Goal: Transaction & Acquisition: Purchase product/service

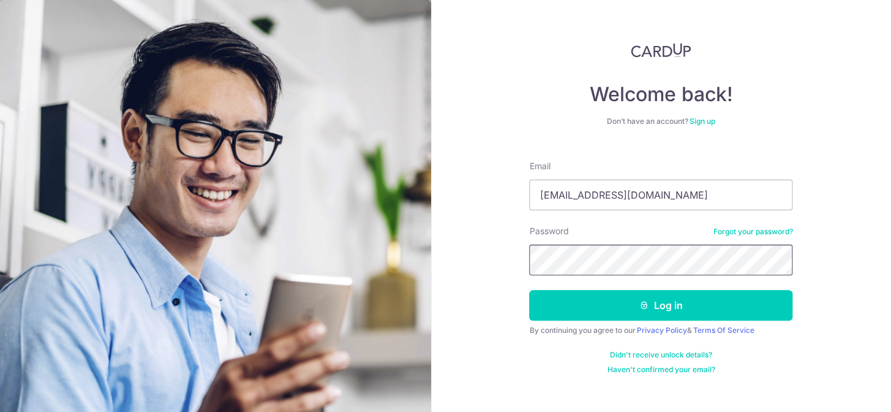
click at [529, 290] on button "Log in" at bounding box center [660, 305] width 263 height 31
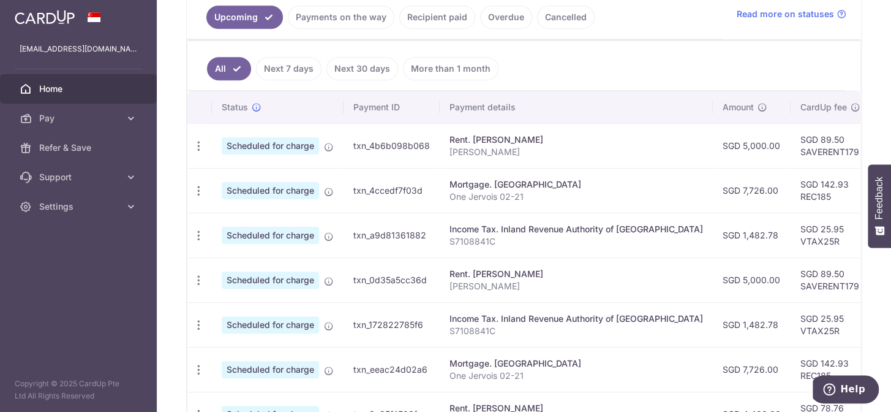
scroll to position [9, 0]
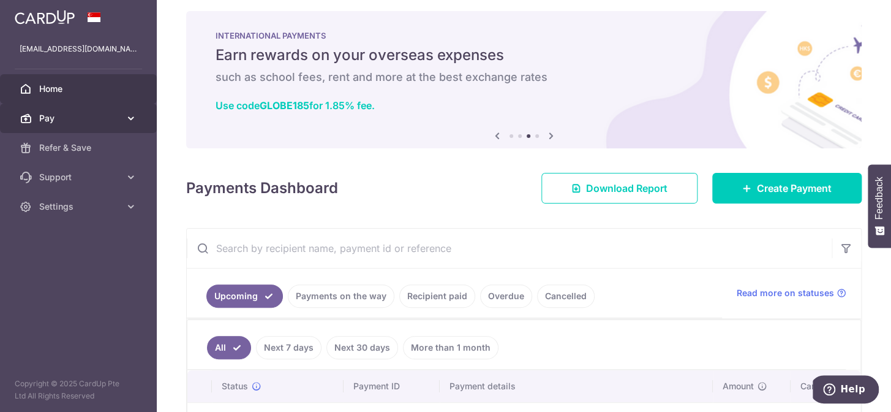
click at [66, 121] on span "Pay" at bounding box center [79, 118] width 81 height 12
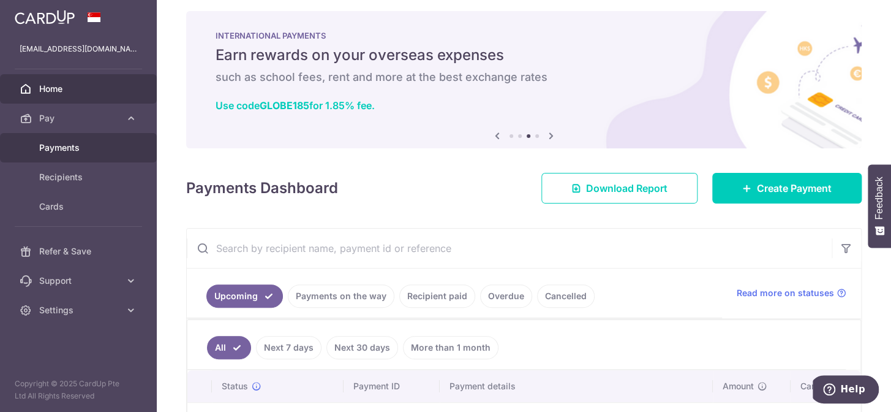
click at [74, 146] on span "Payments" at bounding box center [79, 147] width 81 height 12
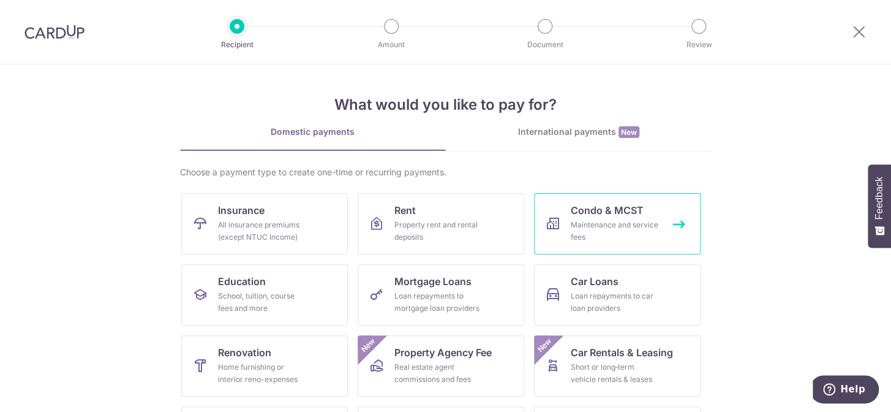
click at [619, 215] on span "Condo & MCST" at bounding box center [607, 210] width 73 height 15
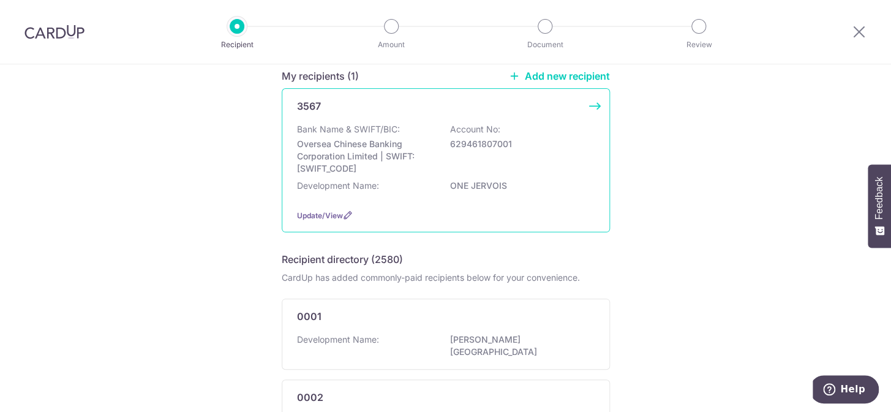
scroll to position [111, 0]
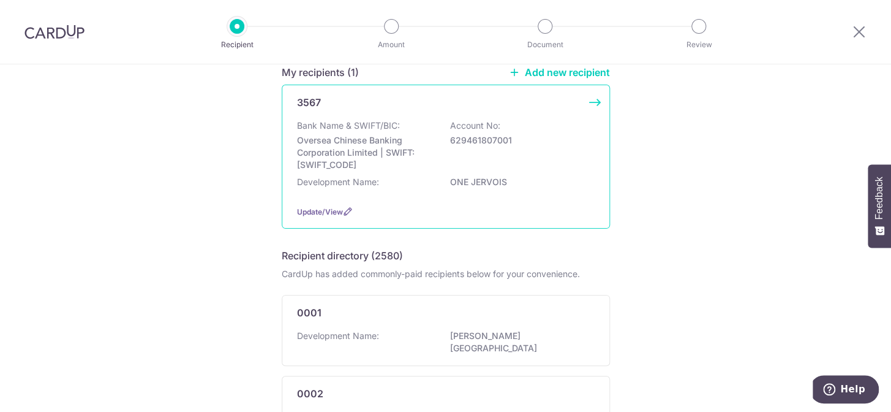
click at [540, 154] on div "Bank Name & SWIFT/BIC: Oversea Chinese Banking Corporation Limited | SWIFT: OCB…" at bounding box center [446, 144] width 298 height 51
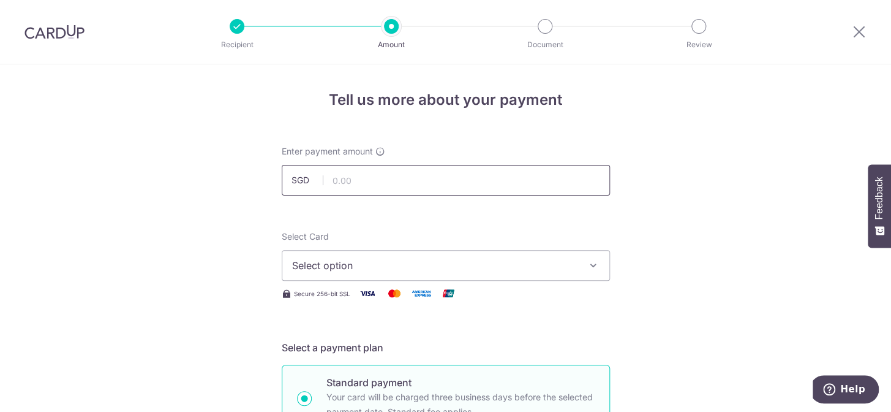
click at [369, 179] on input "text" at bounding box center [446, 180] width 328 height 31
type input "1,773.98"
click at [449, 232] on div "Select Card Select option Add credit card Your Cards **** 4519 **** 1172 **** 3…" at bounding box center [446, 255] width 328 height 50
click at [472, 274] on button "Select option" at bounding box center [446, 265] width 328 height 31
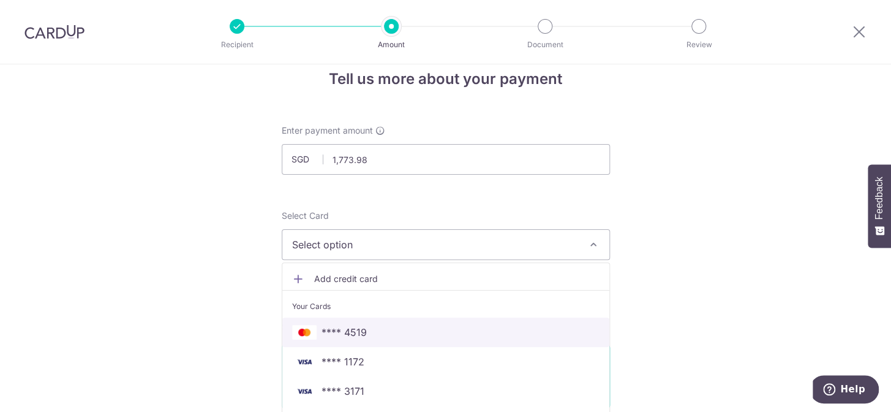
scroll to position [55, 0]
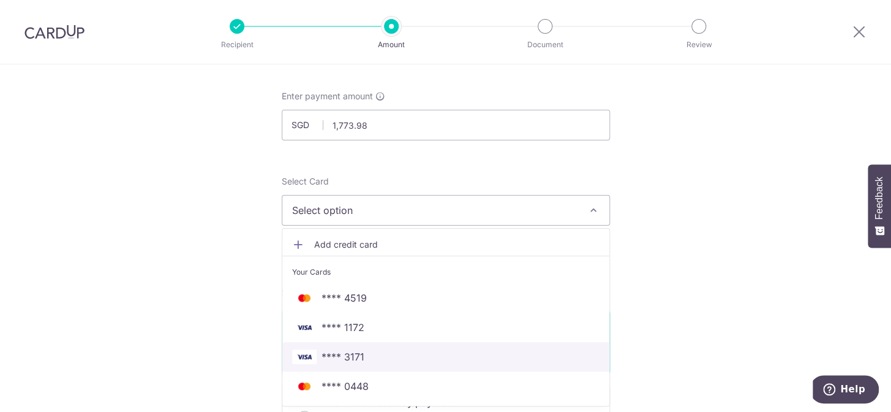
click at [364, 352] on span "**** 3171" at bounding box center [445, 356] width 307 height 15
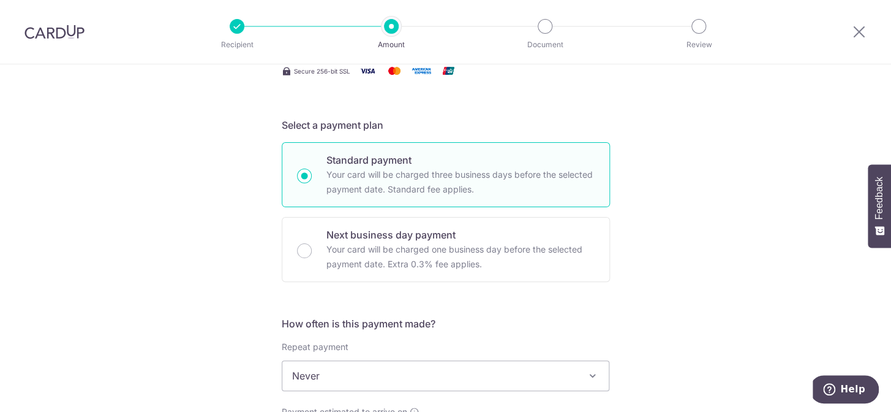
scroll to position [334, 0]
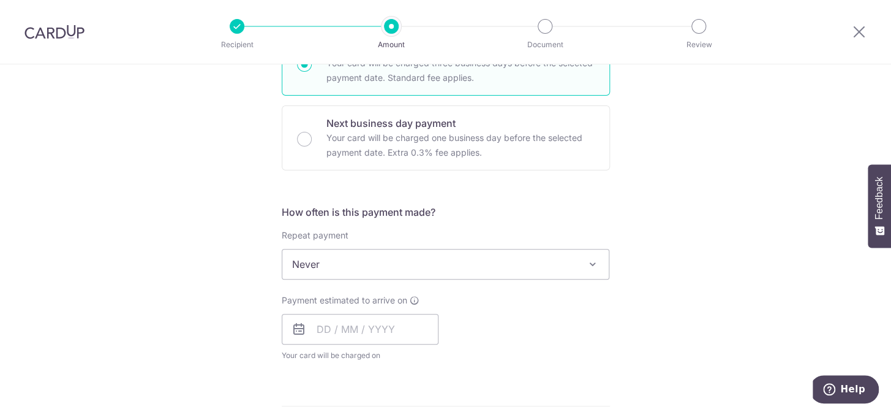
click at [567, 265] on span "Never" at bounding box center [445, 263] width 327 height 29
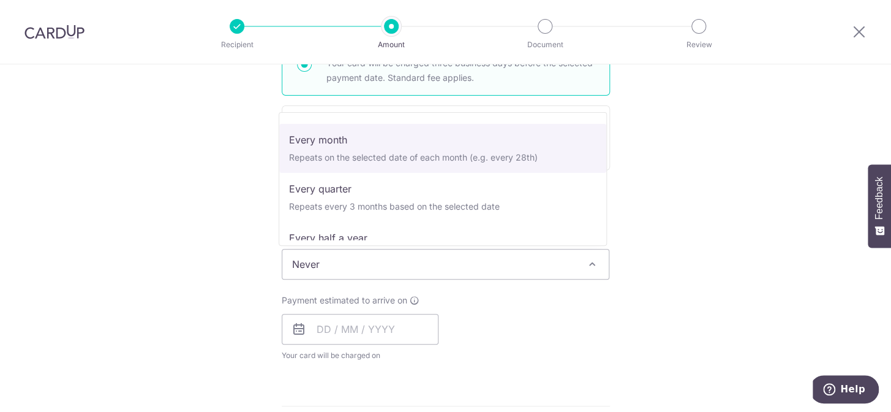
scroll to position [111, 0]
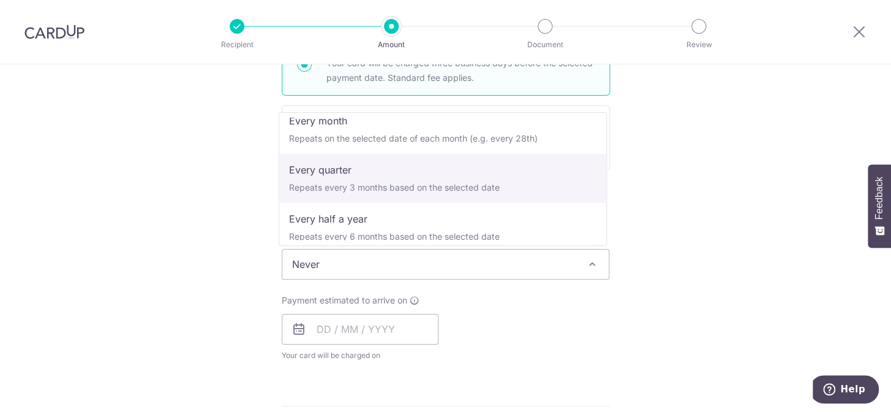
select select "4"
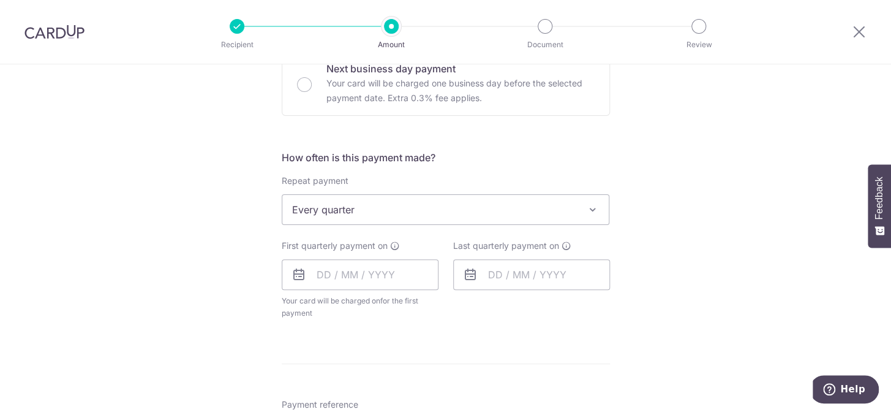
scroll to position [390, 0]
click at [319, 273] on input "text" at bounding box center [360, 273] width 157 height 31
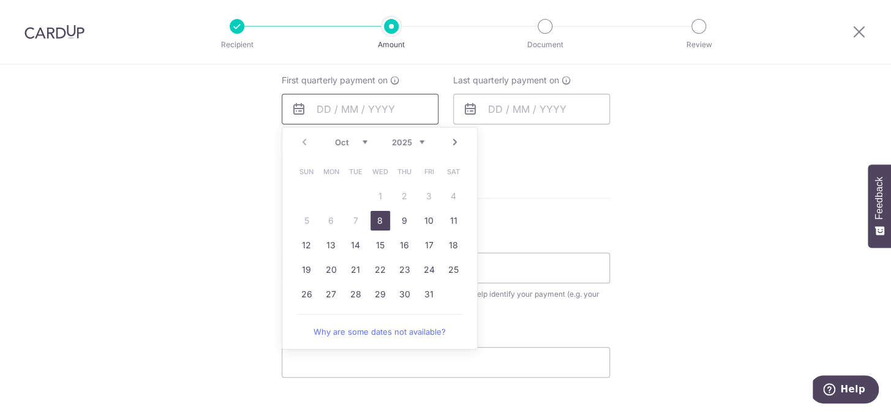
scroll to position [557, 0]
click at [358, 288] on link "28" at bounding box center [356, 291] width 20 height 20
type input "28/10/2025"
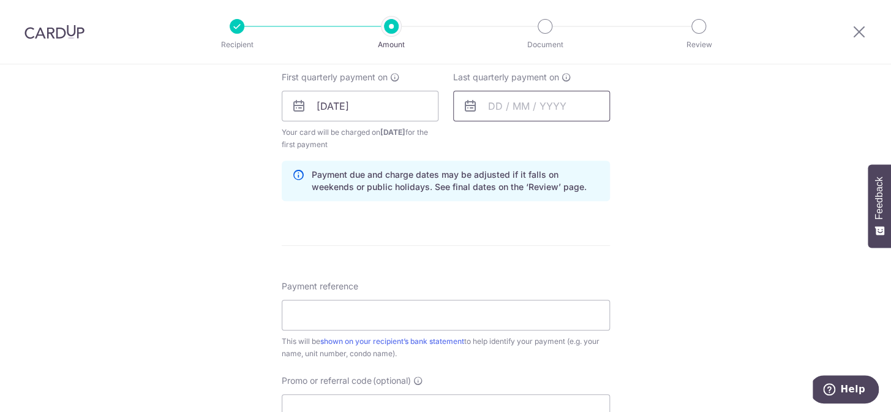
click at [551, 100] on input "text" at bounding box center [531, 106] width 157 height 31
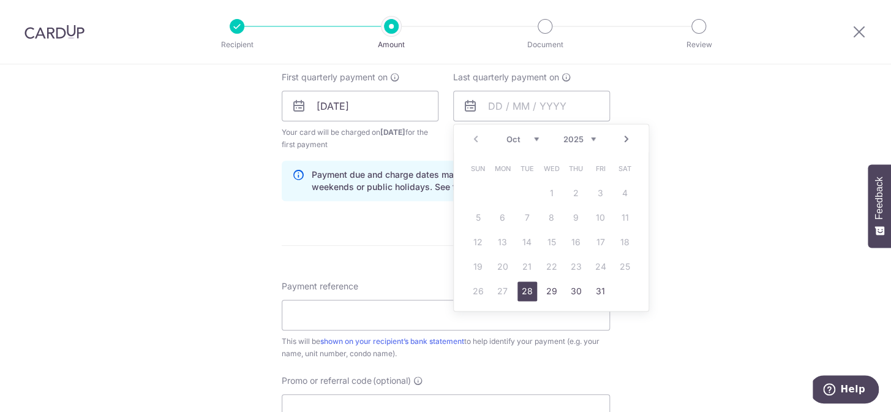
click at [622, 136] on link "Next" at bounding box center [626, 139] width 15 height 15
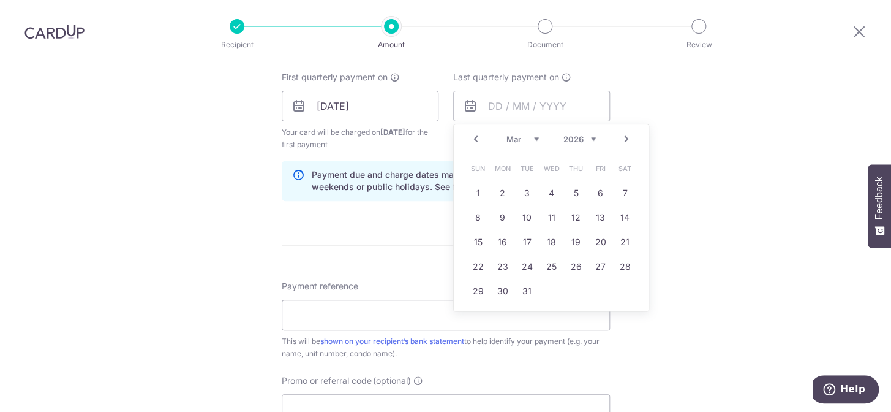
click at [622, 136] on link "Next" at bounding box center [626, 139] width 15 height 15
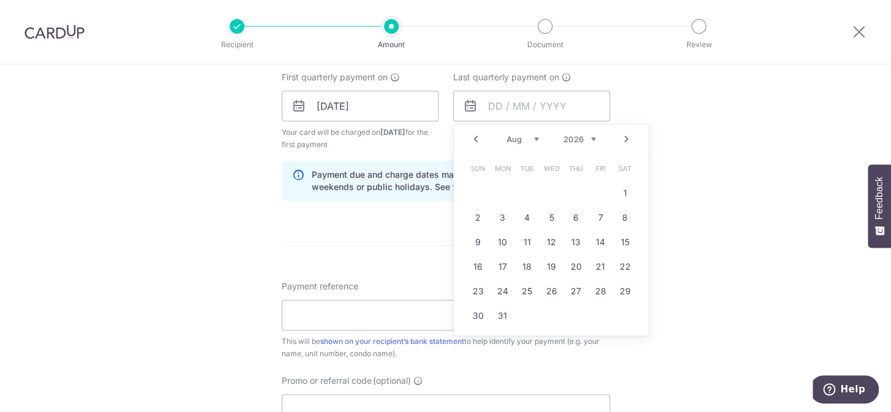
click at [470, 138] on link "Prev" at bounding box center [476, 139] width 15 height 15
click at [523, 287] on link "28" at bounding box center [528, 291] width 20 height 20
type input "28/07/2026"
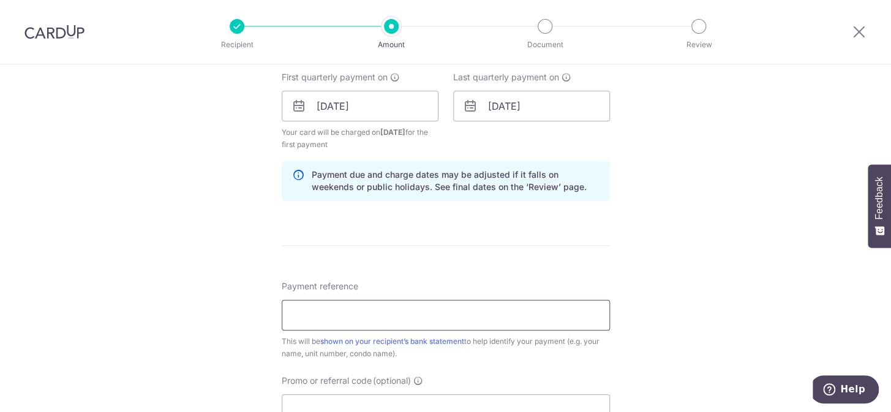
click at [561, 319] on input "Payment reference" at bounding box center [446, 315] width 328 height 31
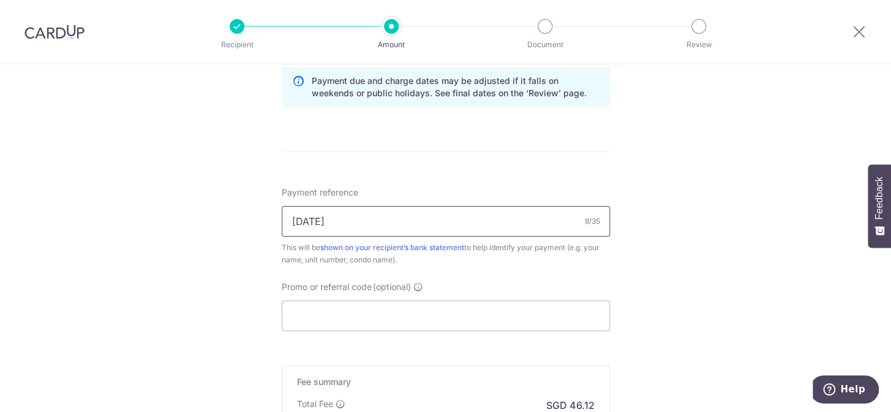
scroll to position [668, 0]
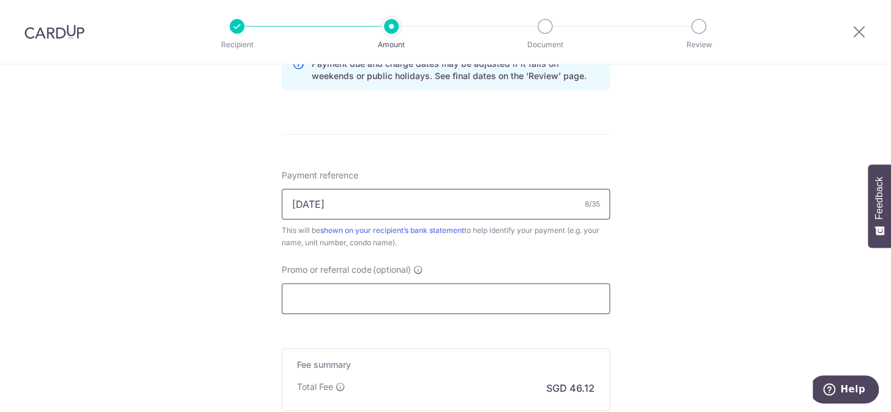
type input "11-02-21"
click at [395, 301] on input "Promo or referral code (optional)" at bounding box center [446, 298] width 328 height 31
paste input "3HOME25R"
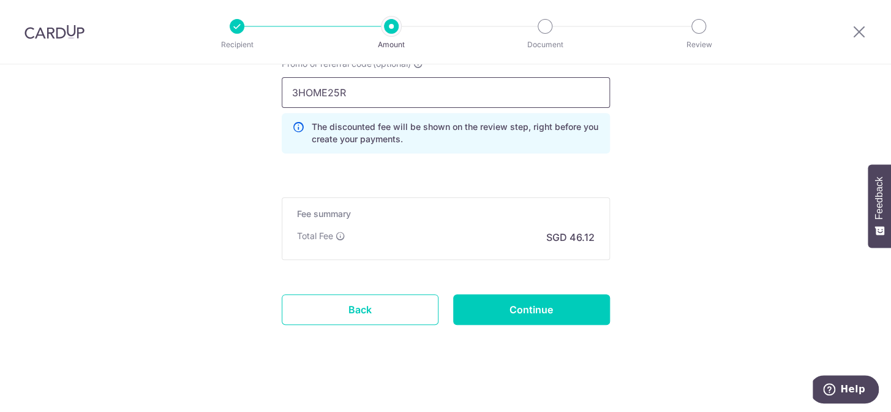
scroll to position [877, 0]
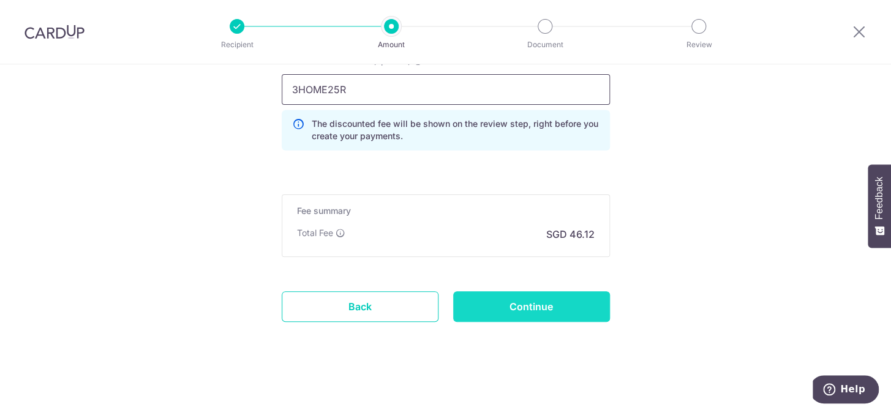
type input "3HOME25R"
click at [521, 305] on input "Continue" at bounding box center [531, 306] width 157 height 31
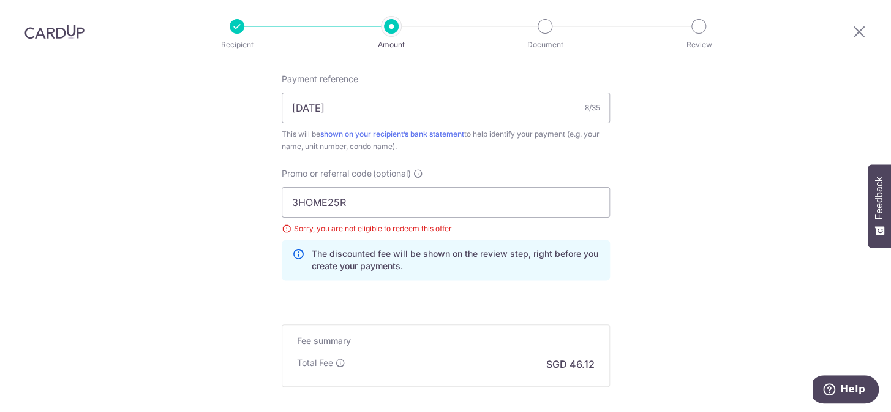
scroll to position [723, 0]
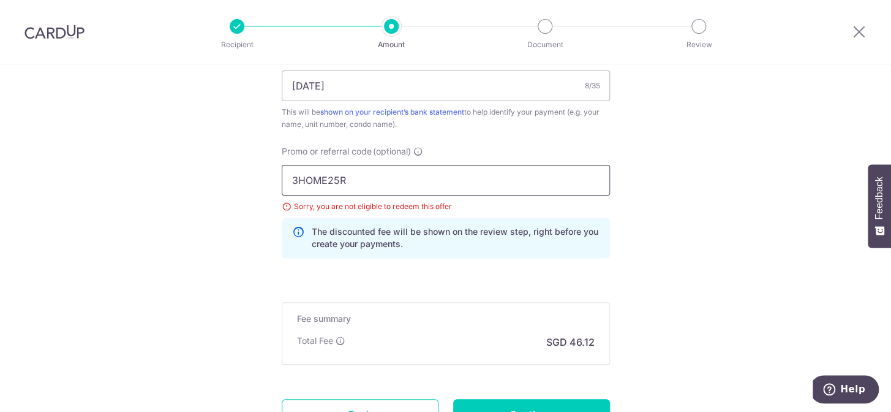
drag, startPoint x: 360, startPoint y: 172, endPoint x: 251, endPoint y: 170, distance: 109.1
paste input "REC185"
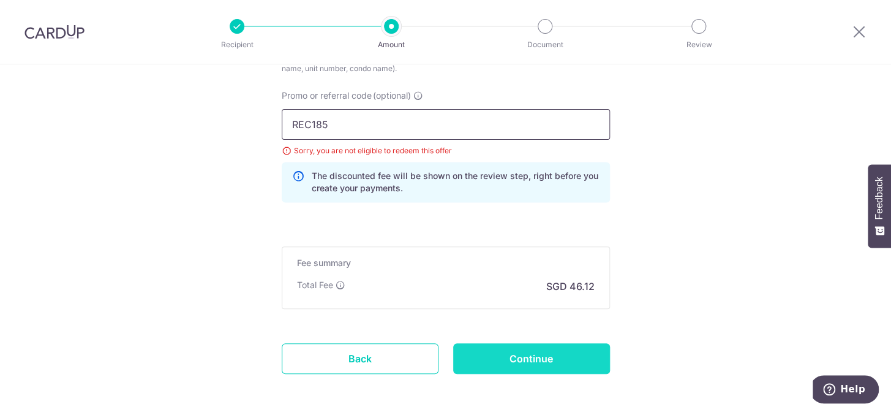
type input "REC185"
click at [562, 350] on input "Continue" at bounding box center [531, 358] width 157 height 31
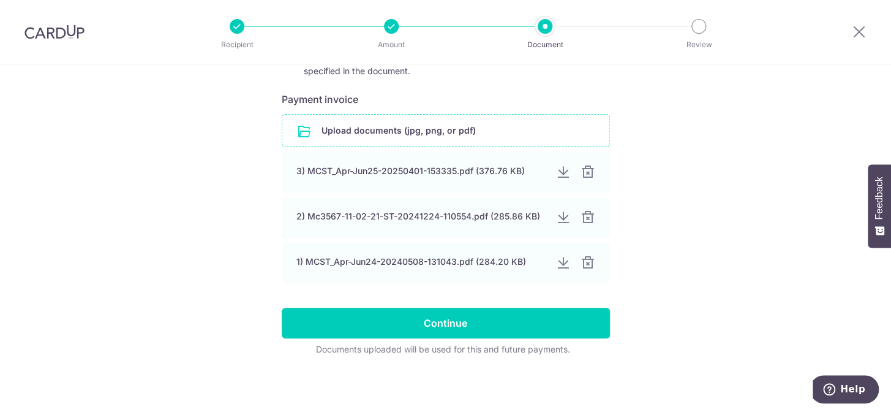
click at [445, 134] on input "file" at bounding box center [445, 131] width 327 height 32
type input "C:\fakepath\MCST Oct-Dec25.pdf"
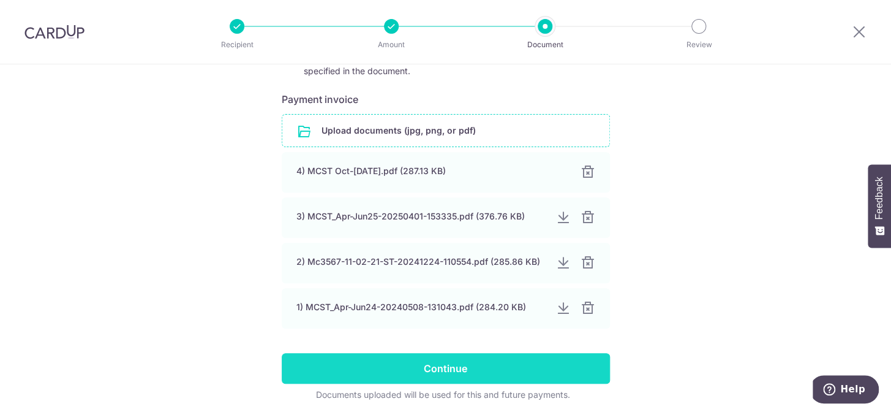
click at [485, 366] on input "Continue" at bounding box center [446, 368] width 328 height 31
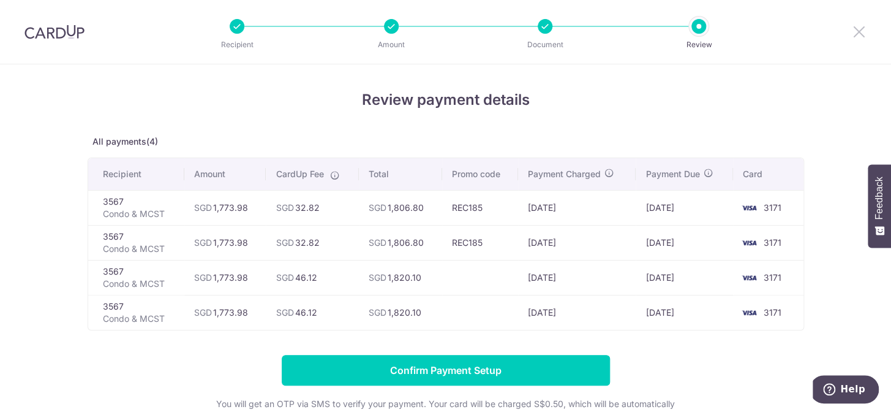
click at [865, 31] on icon at bounding box center [859, 31] width 15 height 15
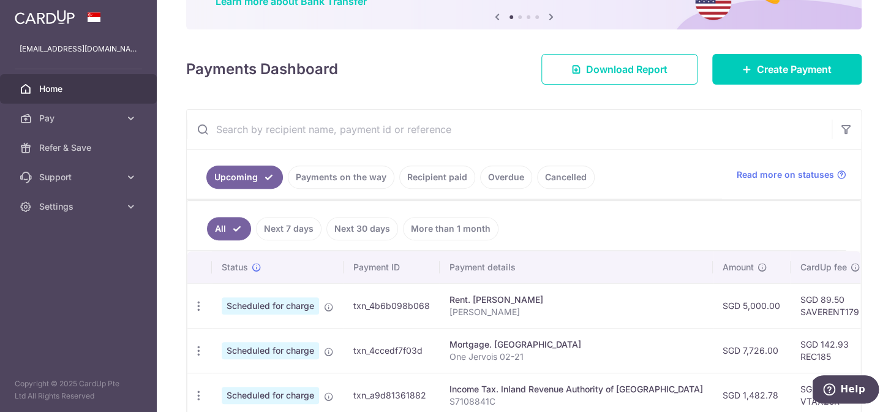
scroll to position [49, 0]
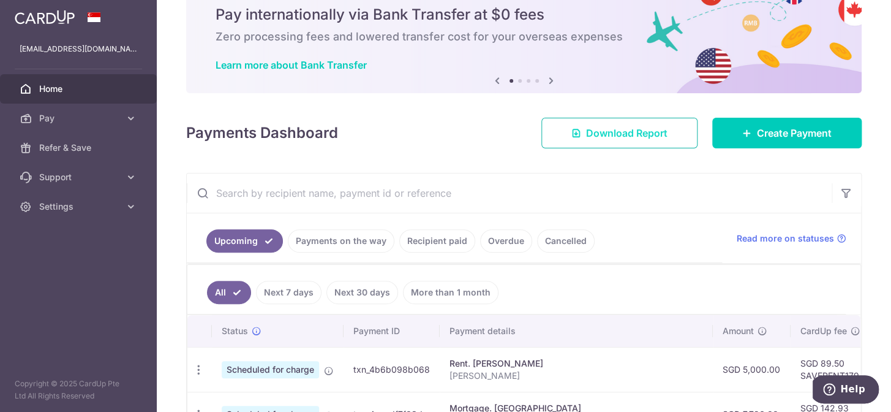
click at [645, 135] on span "Download Report" at bounding box center [626, 133] width 81 height 15
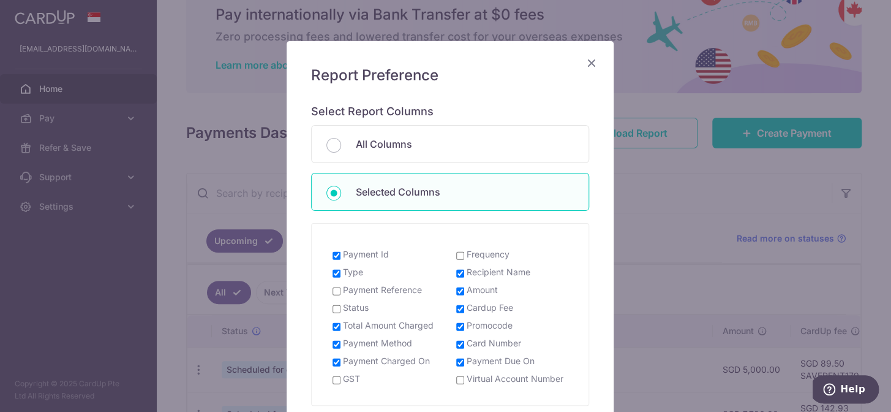
scroll to position [111, 0]
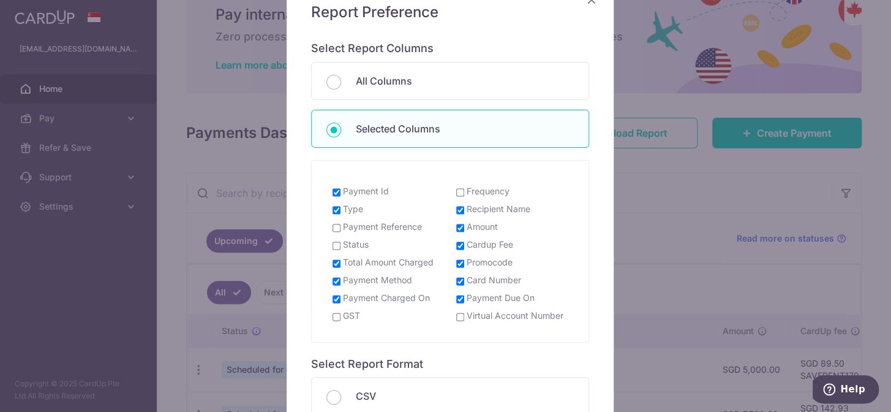
click at [333, 190] on input "Payment Id" at bounding box center [337, 192] width 8 height 10
checkbox input "false"
click at [333, 210] on input "Type" at bounding box center [337, 210] width 8 height 10
checkbox input "false"
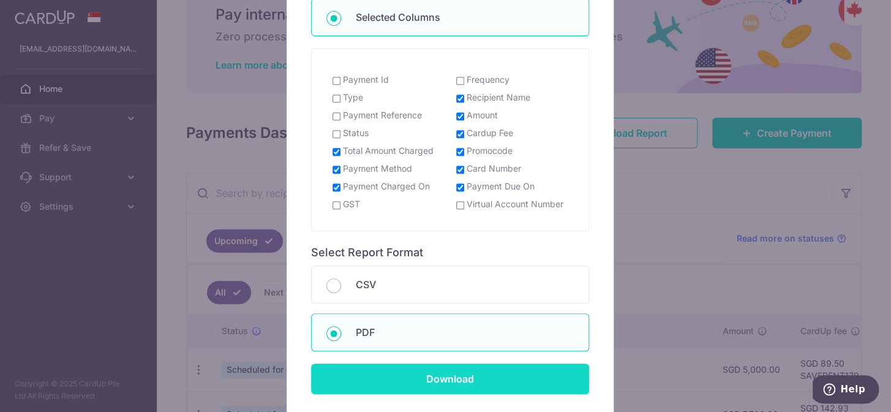
click at [475, 383] on input "Download" at bounding box center [450, 378] width 278 height 31
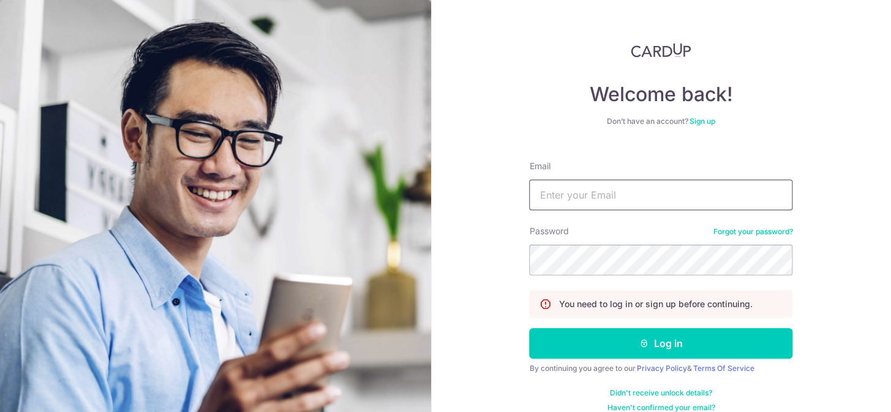
click at [560, 198] on input "Email" at bounding box center [660, 194] width 263 height 31
type input "[EMAIL_ADDRESS][DOMAIN_NAME]"
click at [529, 328] on button "Log in" at bounding box center [660, 343] width 263 height 31
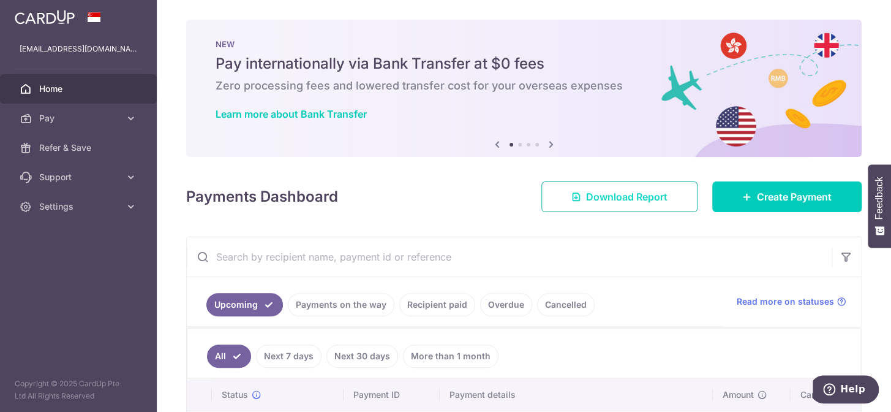
click at [648, 199] on span "Download Report" at bounding box center [626, 196] width 81 height 15
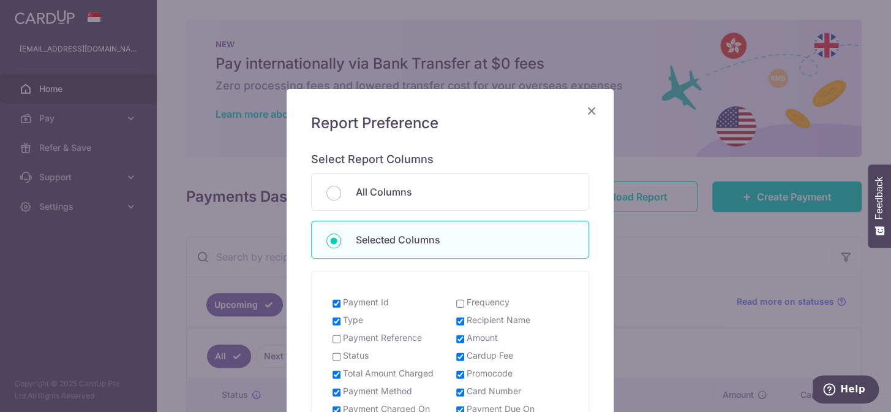
click at [343, 302] on label "Payment Id" at bounding box center [366, 302] width 46 height 12
click at [340, 302] on input "Payment Id" at bounding box center [337, 303] width 8 height 10
checkbox input "false"
click at [343, 315] on label "Type" at bounding box center [353, 320] width 20 height 12
click at [341, 316] on input "Type" at bounding box center [337, 321] width 8 height 10
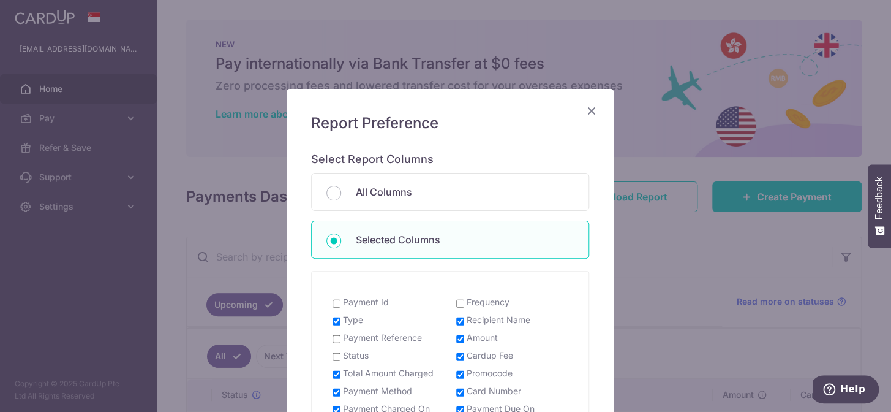
checkbox input "false"
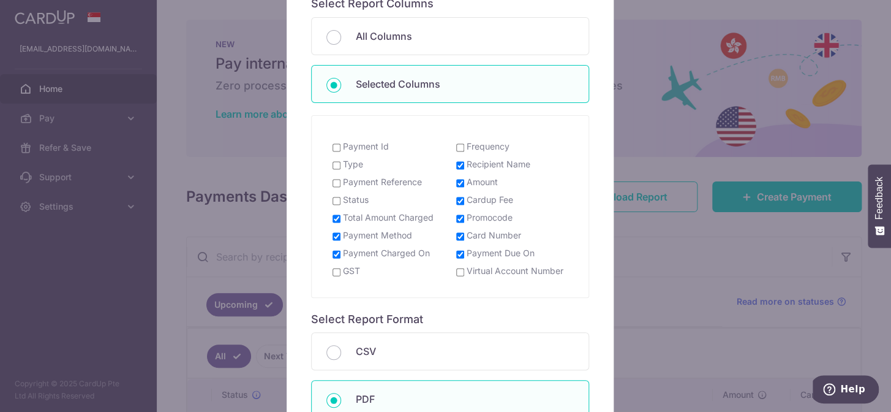
scroll to position [222, 0]
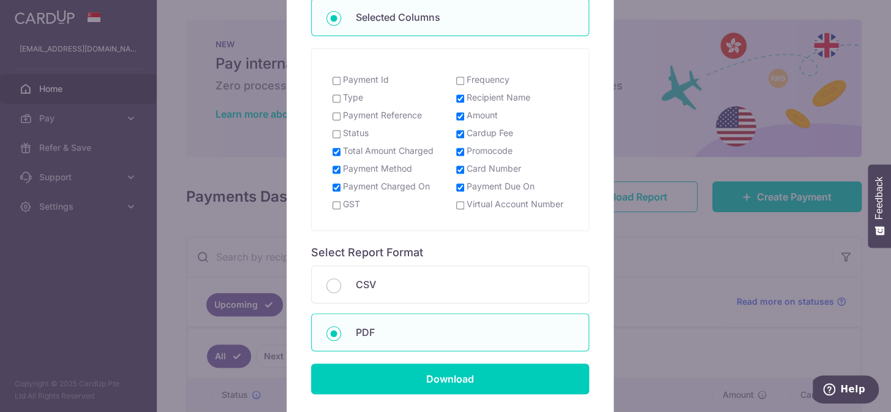
click at [420, 336] on p "PDF" at bounding box center [465, 332] width 218 height 15
click at [341, 336] on input "PDF" at bounding box center [333, 333] width 15 height 15
radio input "true"
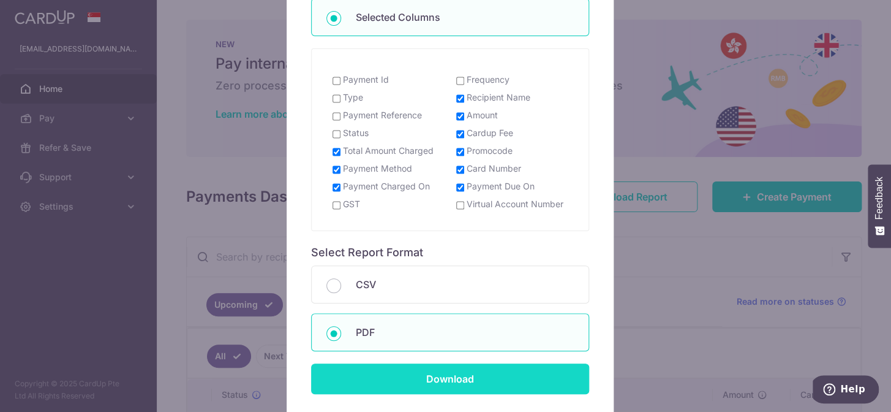
click at [426, 379] on input "Download" at bounding box center [450, 378] width 278 height 31
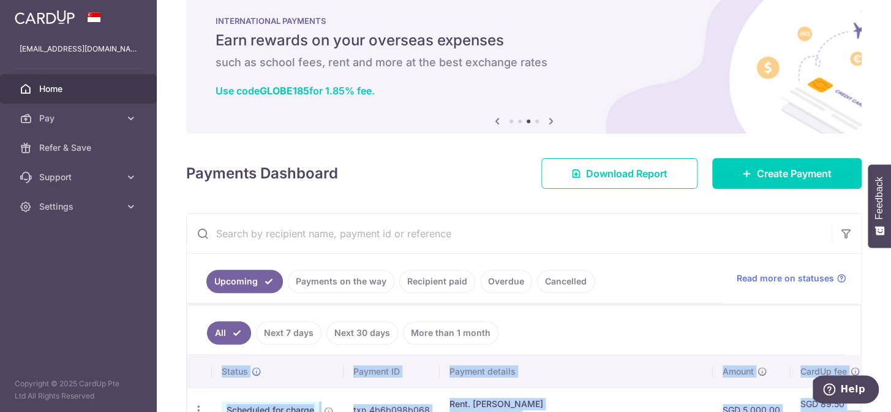
scroll to position [55, 0]
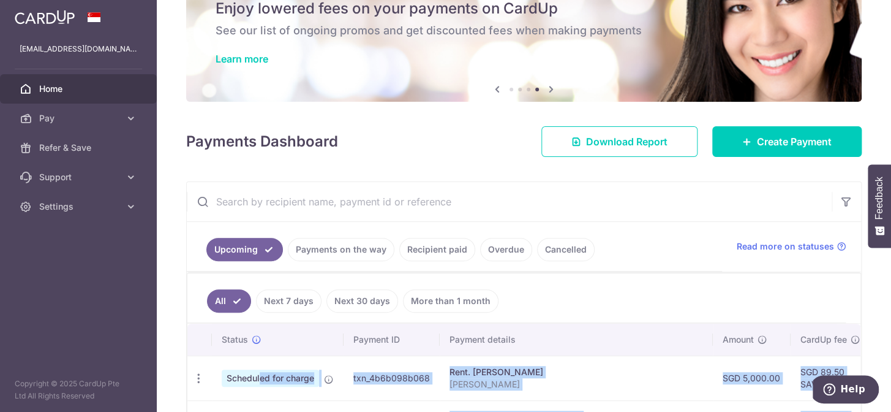
drag, startPoint x: 844, startPoint y: 326, endPoint x: 214, endPoint y: 372, distance: 631.9
copy tbody "Scheduled for charge txn_4b6b098b068 Rent. Liow [PERSON_NAME] Tan [PERSON_NAME]…"
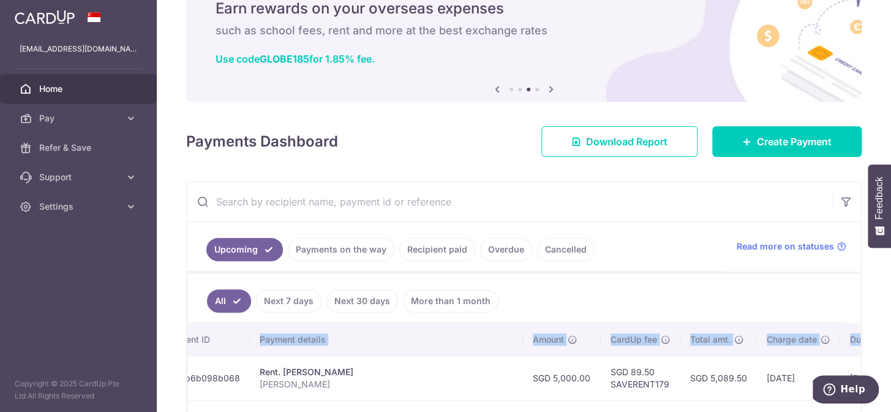
scroll to position [0, 287]
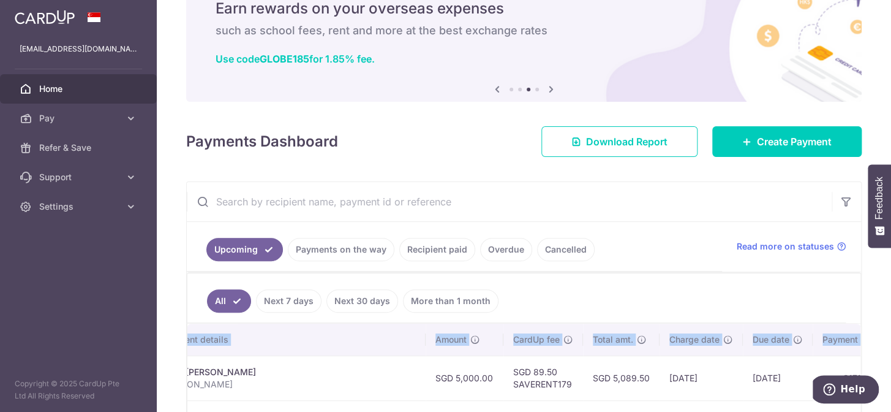
drag, startPoint x: 449, startPoint y: 336, endPoint x: 852, endPoint y: 324, distance: 403.2
click at [852, 324] on tr "Status Payment ID Payment details Amount CardUp fee Total amt. Charge date Due …" at bounding box center [403, 339] width 1006 height 32
copy tr "Payment details Amount CardUp fee Total amt. Charge date Due date Payment method"
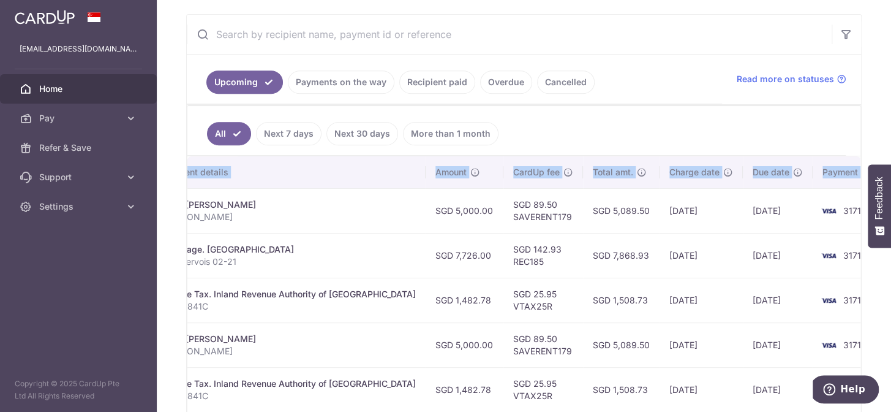
scroll to position [278, 0]
